Goal: Task Accomplishment & Management: Manage account settings

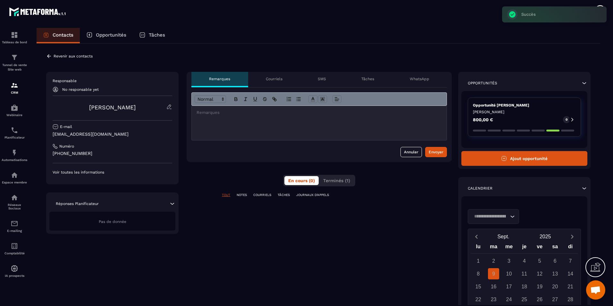
scroll to position [415, 0]
click at [65, 37] on p "Contacts" at bounding box center [63, 35] width 21 height 6
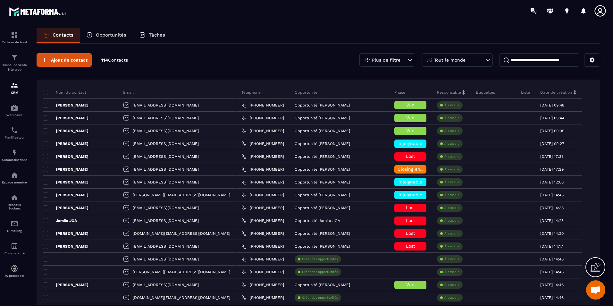
click at [188, 59] on div "Ajout de contact 114 Contacts Plus de filtre Tout le monde" at bounding box center [318, 59] width 563 height 13
click at [303, 55] on div "Ajout de contact 114 Contacts Plus de filtre Tout le monde" at bounding box center [318, 59] width 563 height 13
click at [594, 290] on span "Ouvrir le chat" at bounding box center [595, 290] width 11 height 9
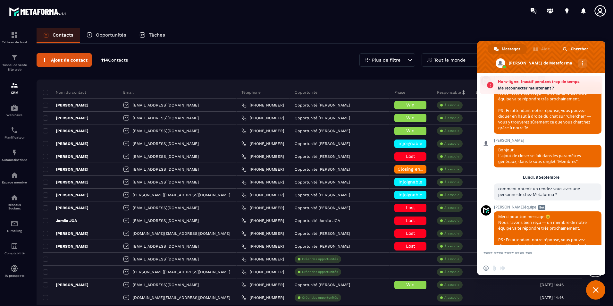
scroll to position [436, 0]
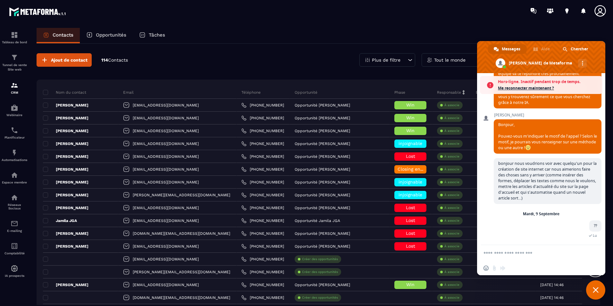
click at [532, 91] on span "Me reconnecter maintenant ?" at bounding box center [548, 88] width 101 height 6
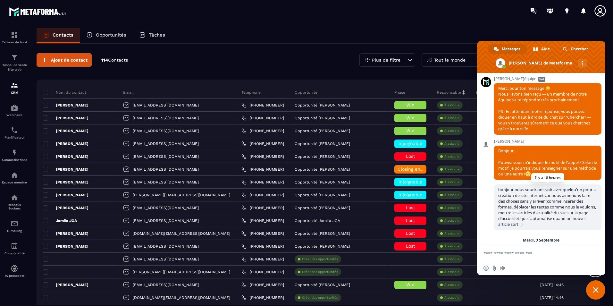
scroll to position [415, 0]
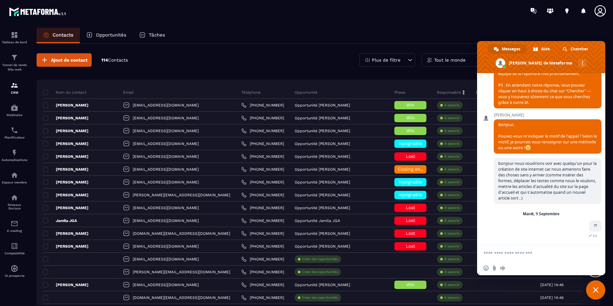
click at [250, 35] on div "Contacts Opportunités Tâches" at bounding box center [318, 35] width 563 height 15
click at [595, 284] on span "Fermer le chat" at bounding box center [595, 289] width 19 height 19
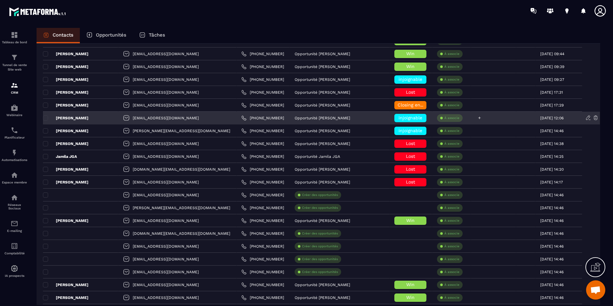
scroll to position [0, 0]
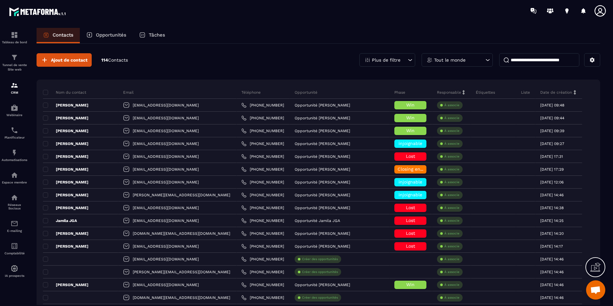
click at [518, 56] on input at bounding box center [539, 59] width 80 height 13
paste input "**********"
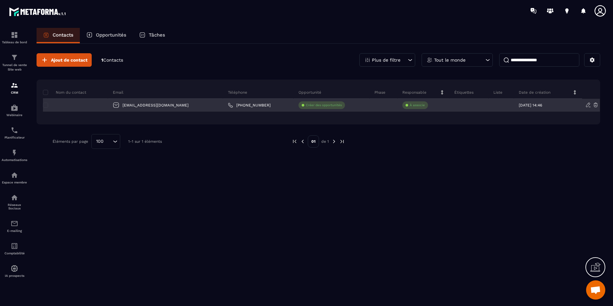
type input "**********"
click at [103, 102] on div at bounding box center [75, 105] width 65 height 13
